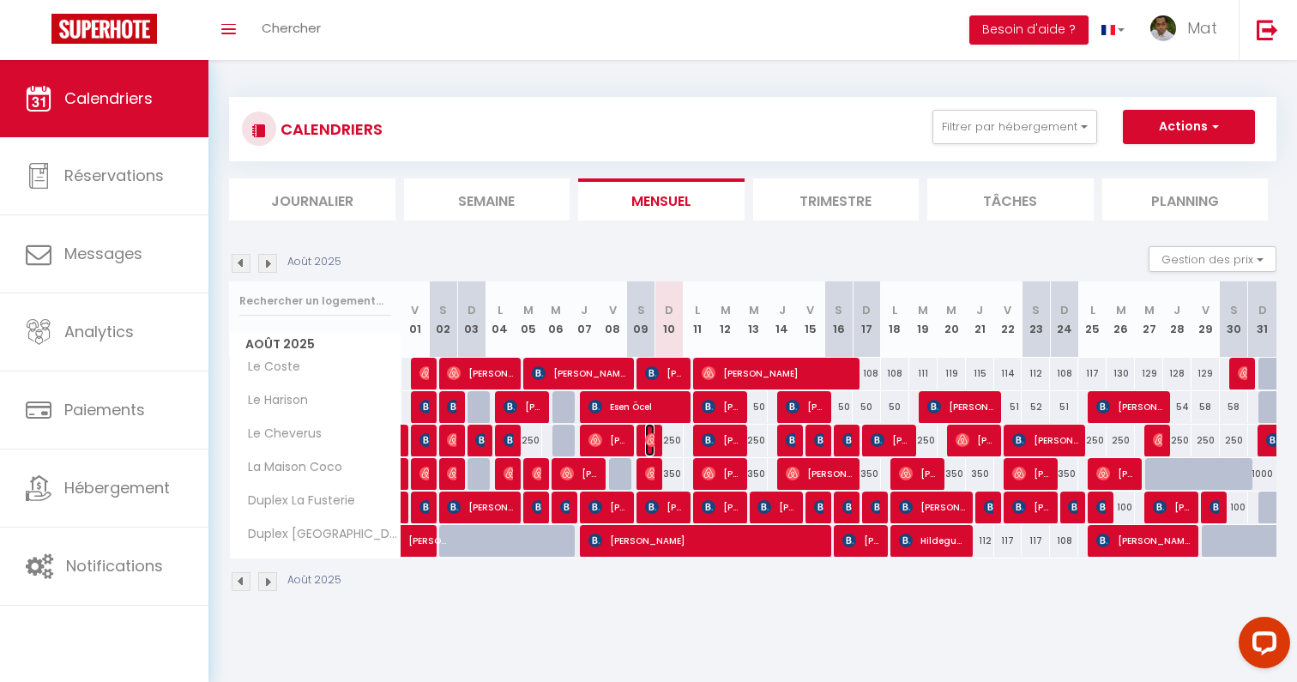
click at [652, 439] on img at bounding box center [652, 440] width 14 height 14
select select "OK"
select select "0"
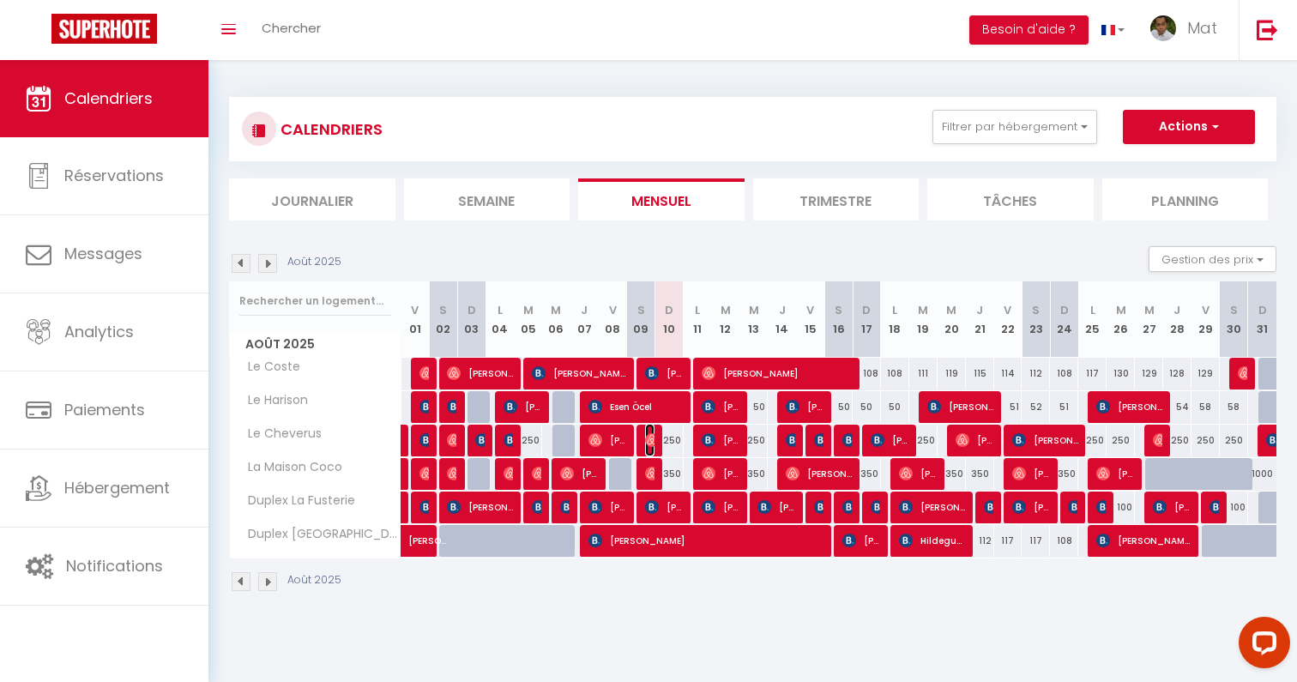
select select "1"
select select
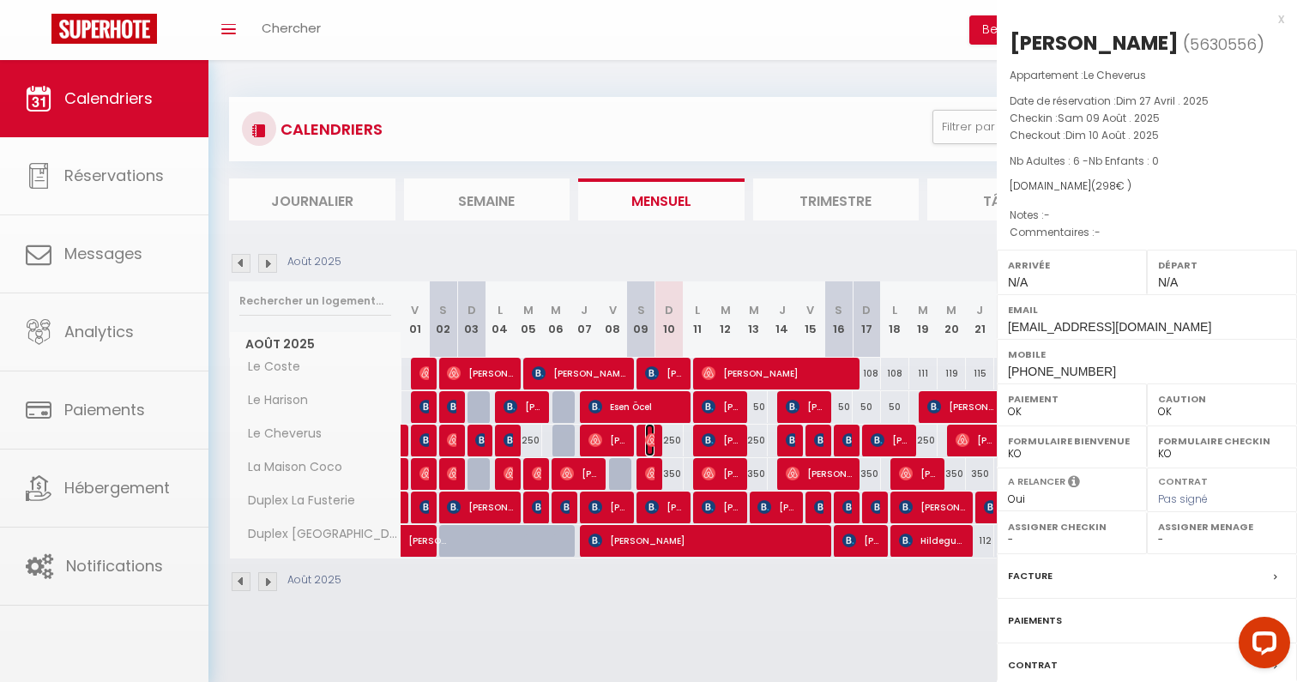
select select "32380"
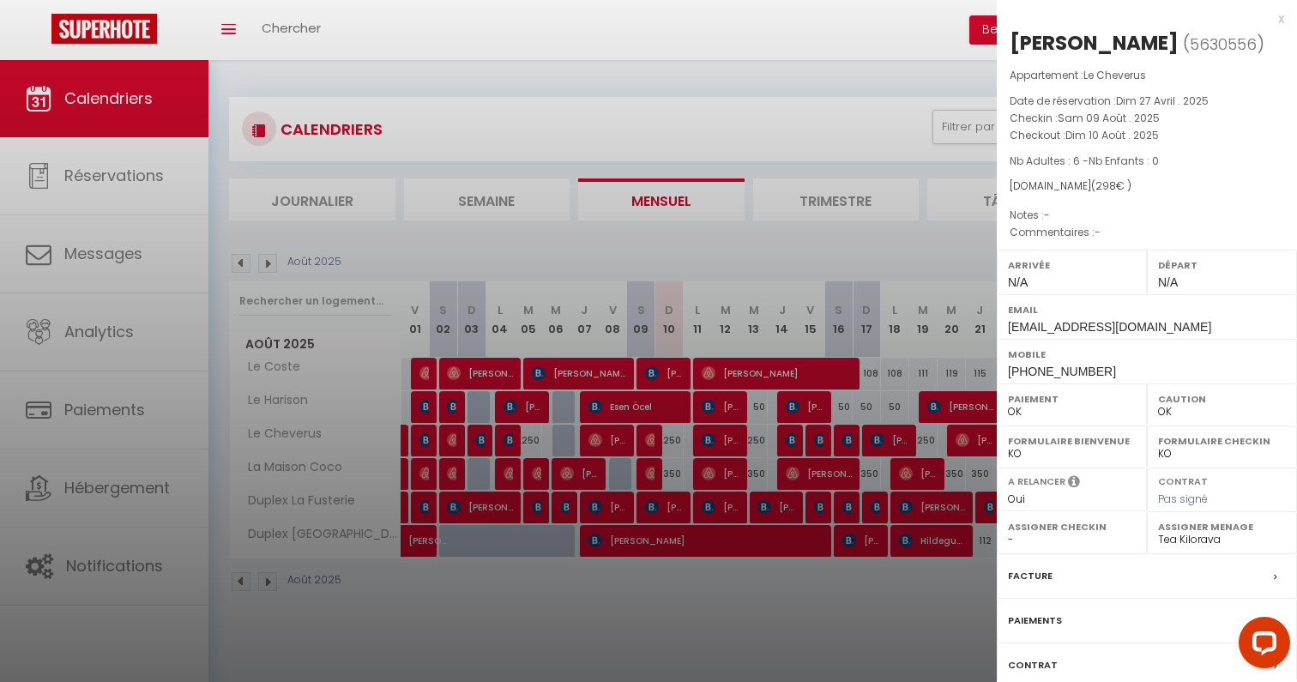
click at [652, 439] on div at bounding box center [648, 341] width 1297 height 682
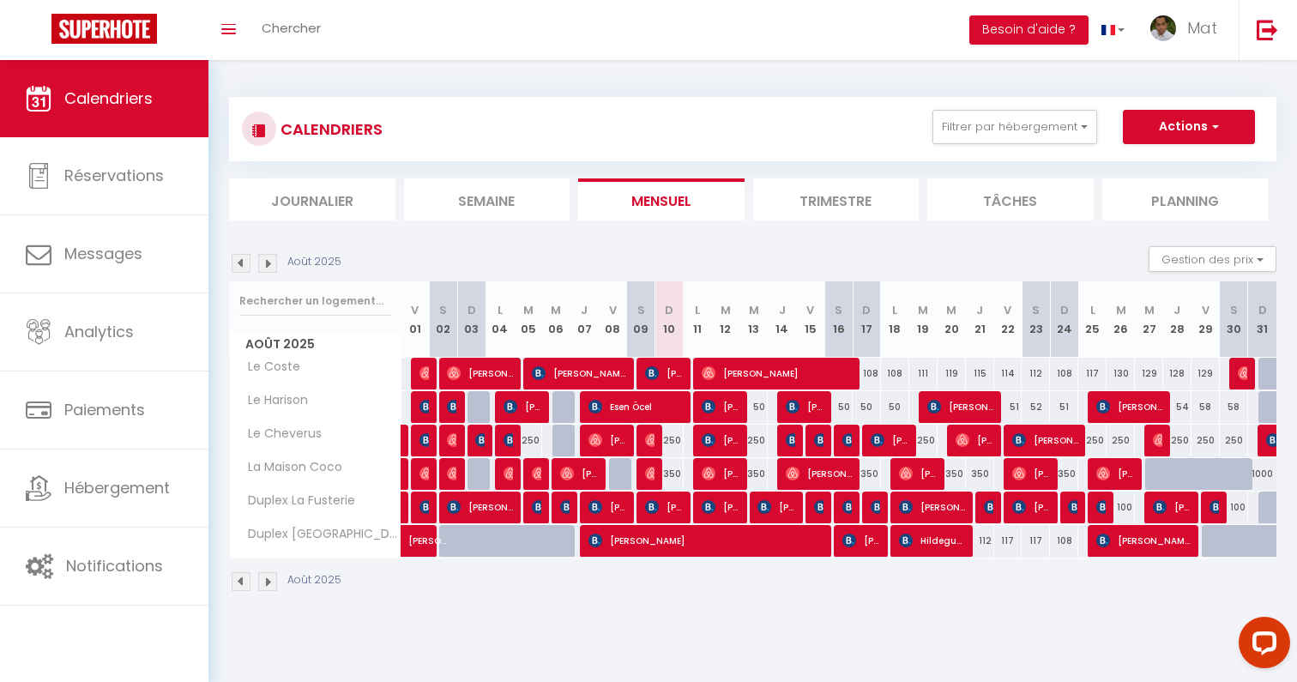
click at [655, 476] on div "350" at bounding box center [669, 474] width 28 height 32
type input "350"
type input "Dim 10 Août 2025"
type input "Lun 11 Août 2025"
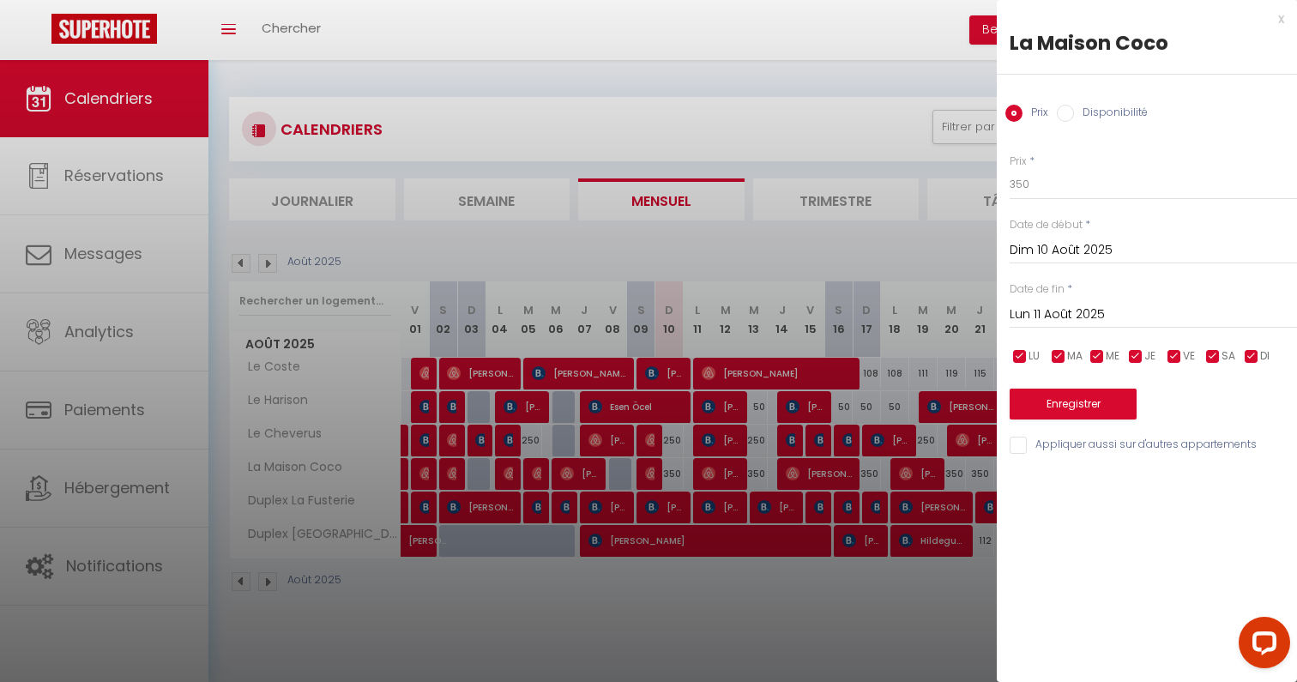
click at [655, 476] on div at bounding box center [648, 341] width 1297 height 682
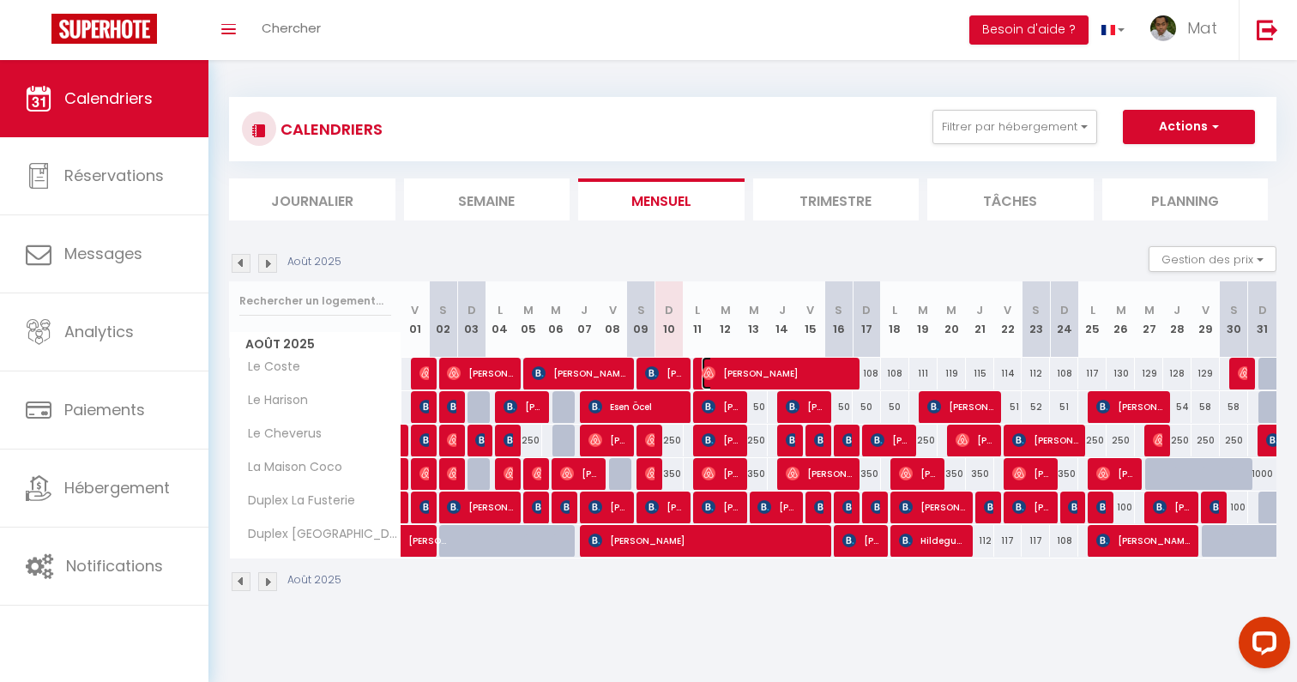
click at [755, 377] on span "[PERSON_NAME]" at bounding box center [777, 373] width 151 height 33
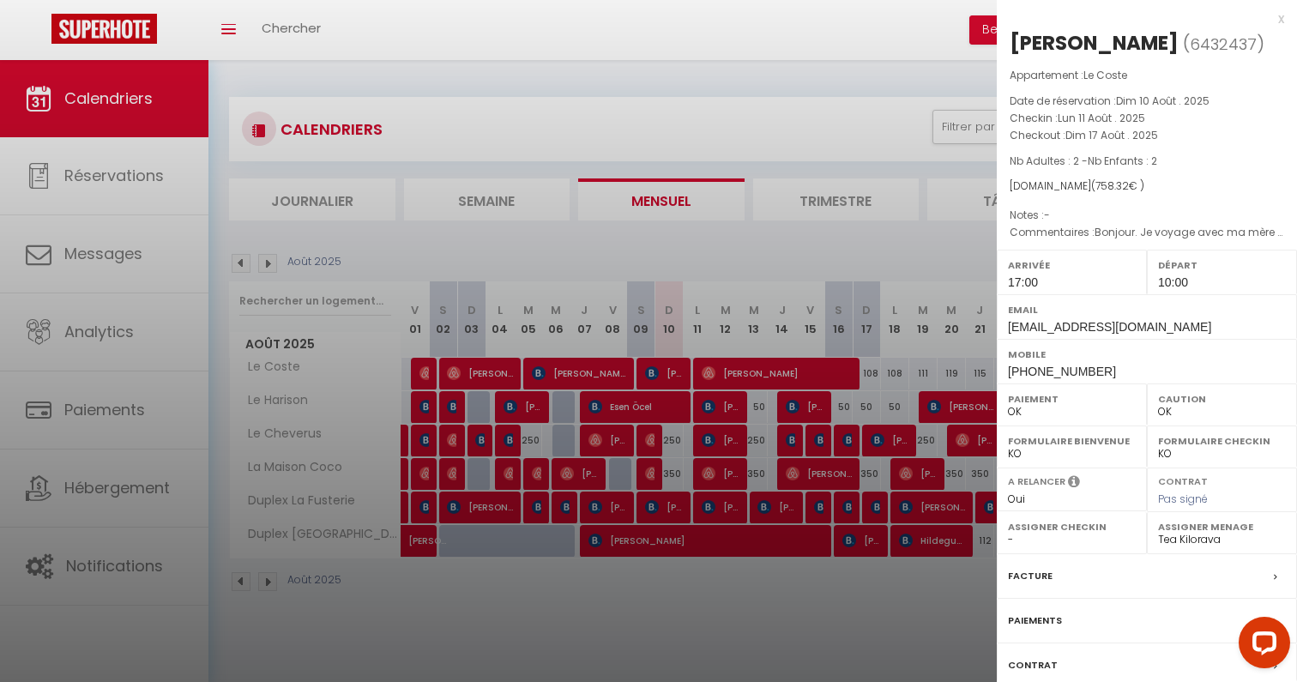
click at [755, 377] on div at bounding box center [648, 341] width 1297 height 682
